Goal: Task Accomplishment & Management: Manage account settings

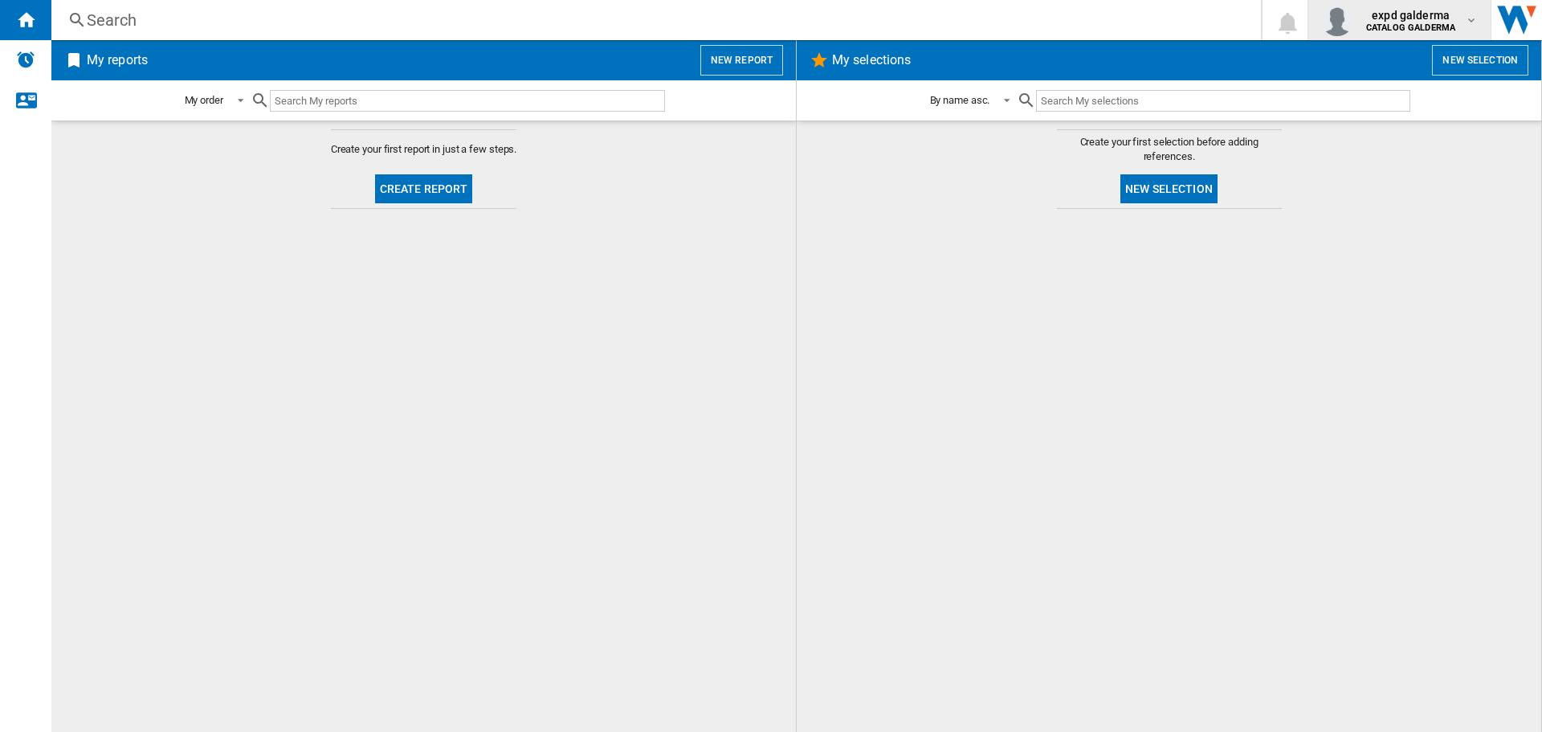
click at [1425, 11] on span "expd galderma" at bounding box center [1410, 15] width 89 height 16
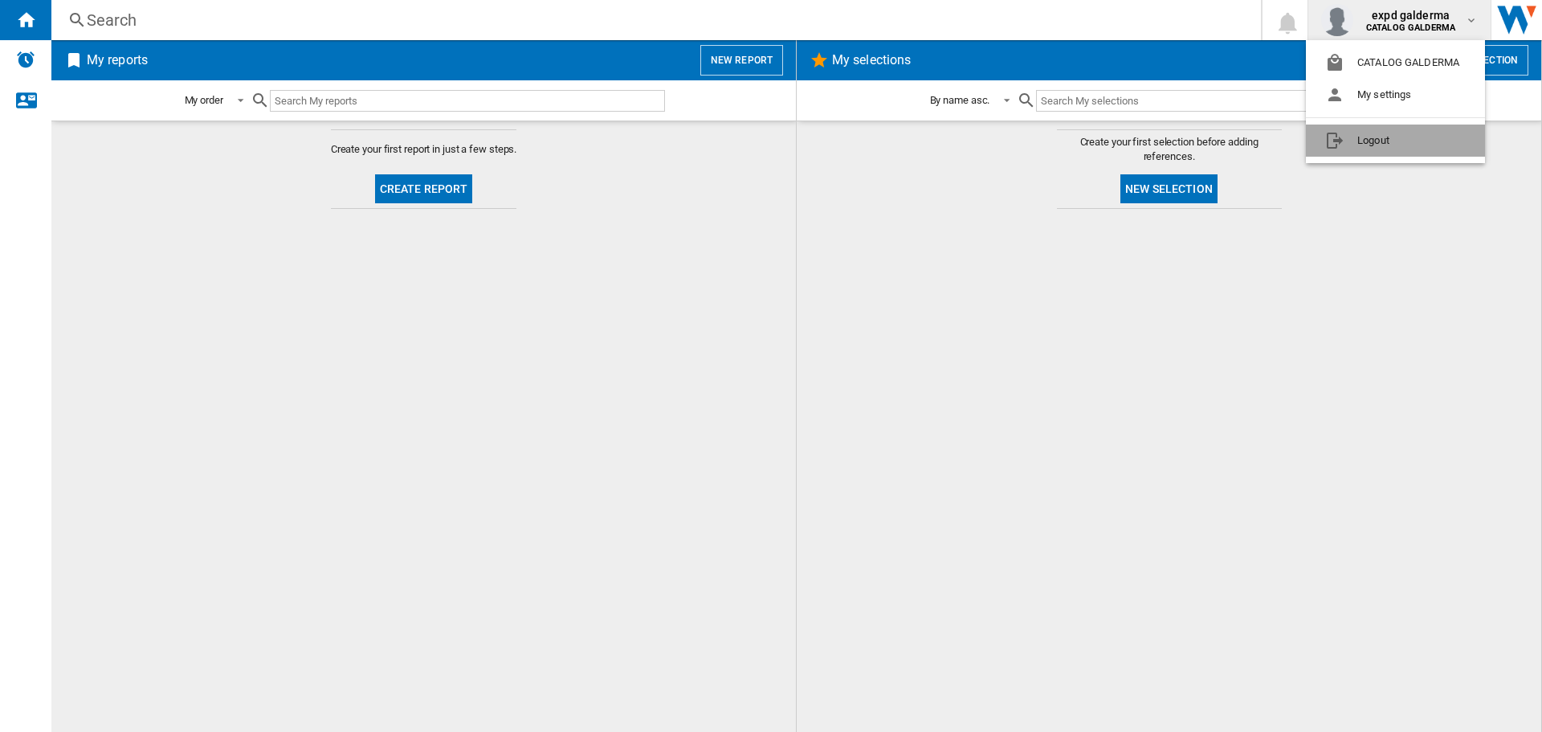
click at [1382, 137] on button "Logout" at bounding box center [1395, 141] width 179 height 32
